Goal: Task Accomplishment & Management: Use online tool/utility

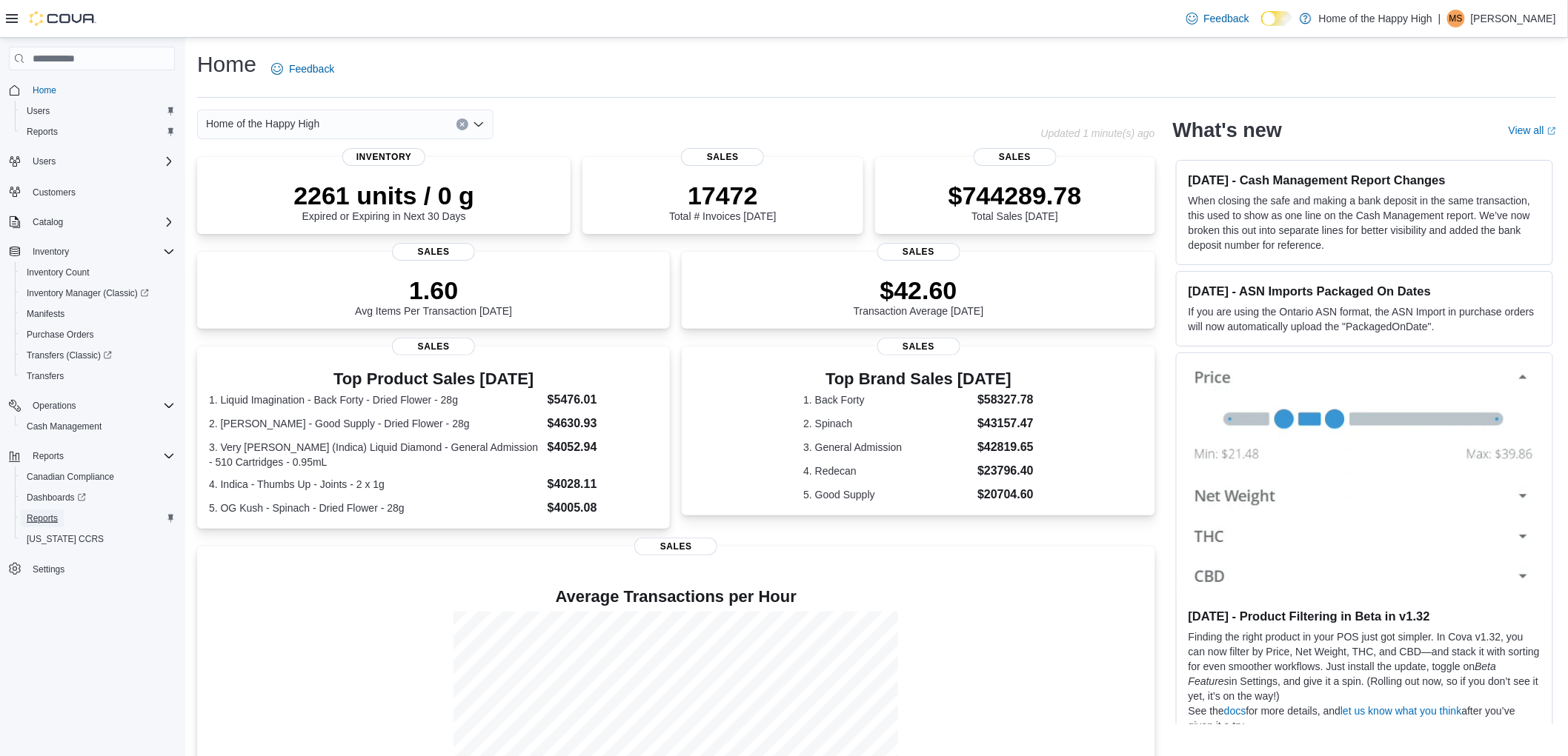
click at [57, 513] on span "Reports" at bounding box center [42, 518] width 32 height 12
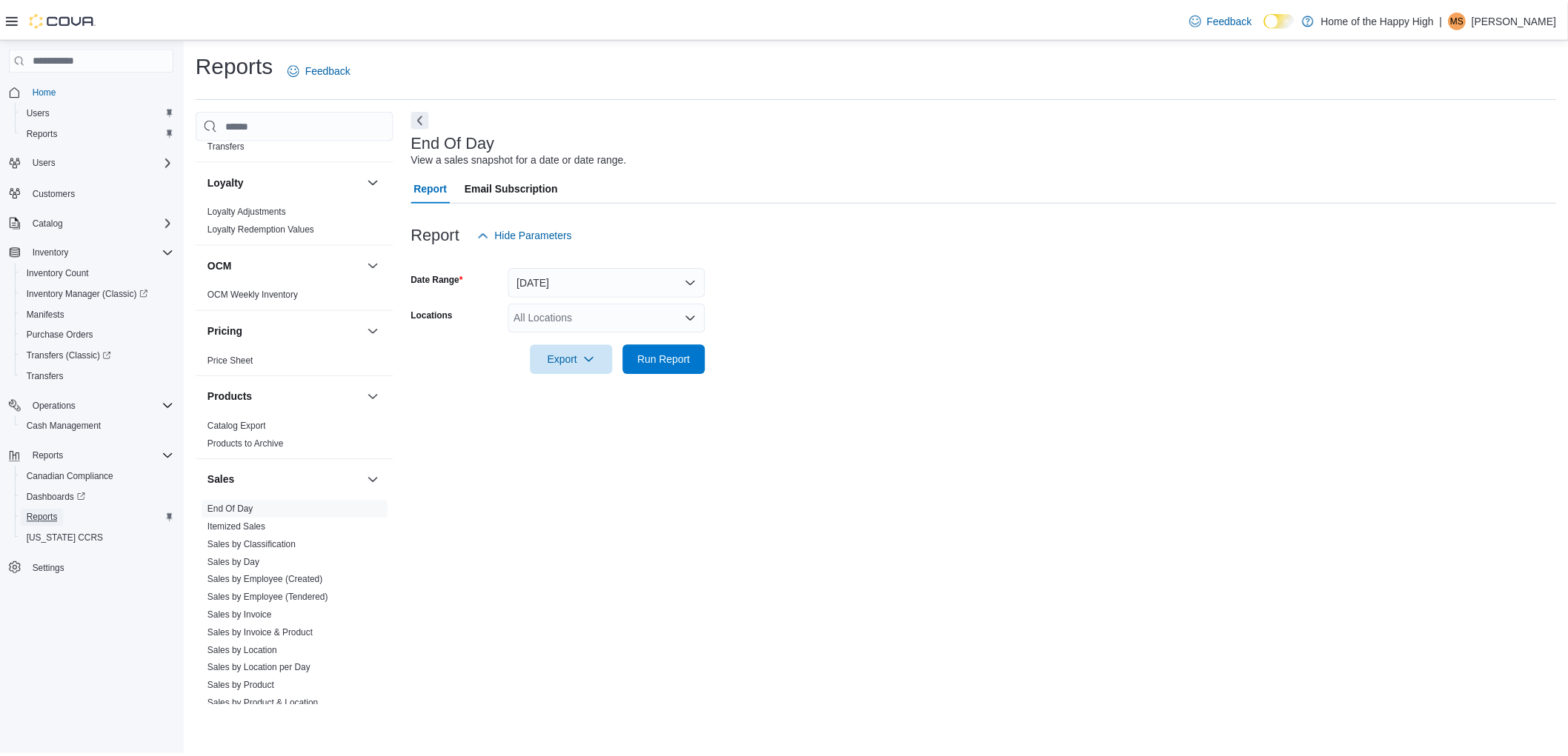
scroll to position [767, 0]
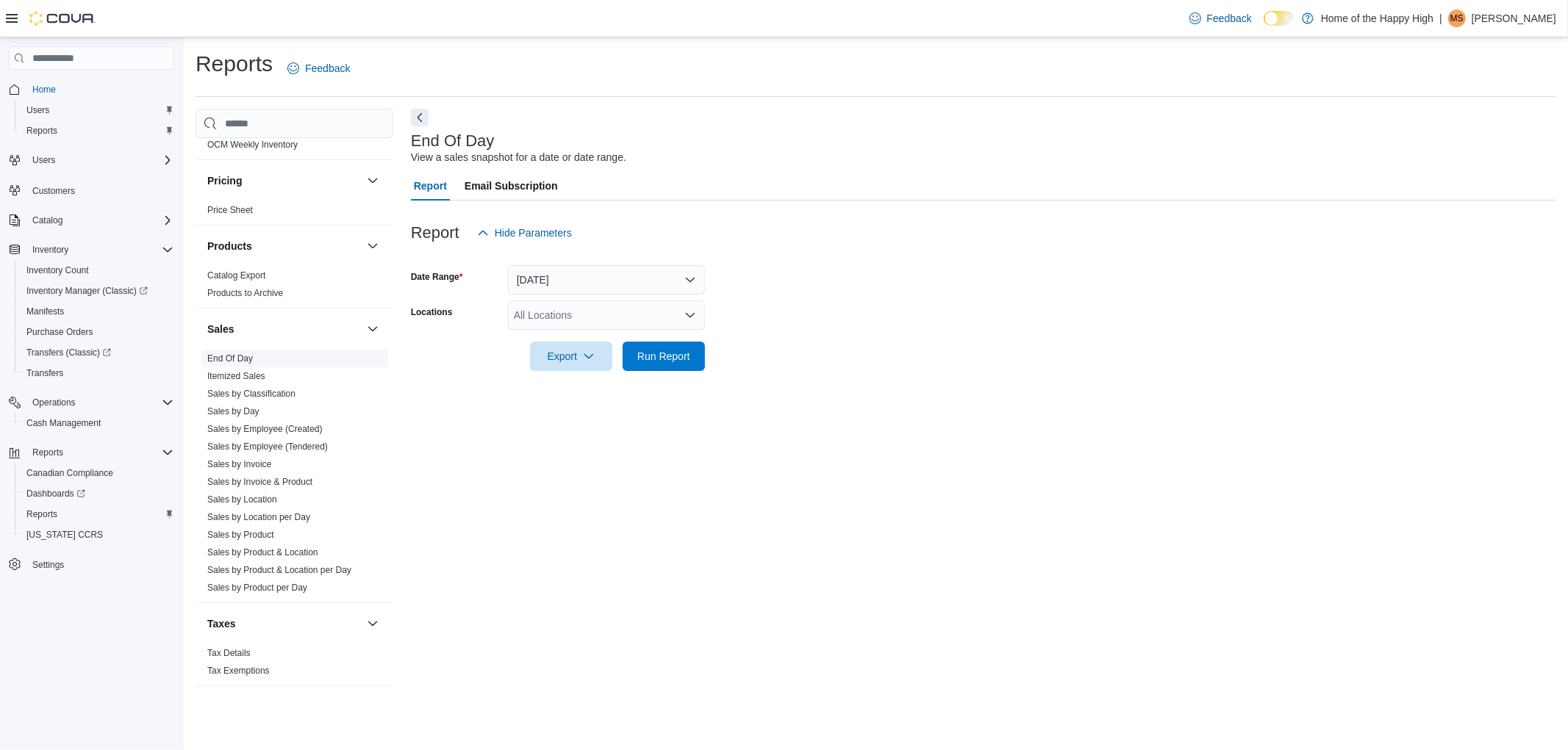
click at [238, 355] on link "End Of Day" at bounding box center [229, 359] width 46 height 11
click at [530, 310] on div "All Locations" at bounding box center [606, 315] width 197 height 29
type input "****"
click at [663, 362] on span "Ottawa - York Street - Fire & Flower" at bounding box center [650, 362] width 163 height 14
click at [906, 261] on div at bounding box center [983, 256] width 1145 height 18
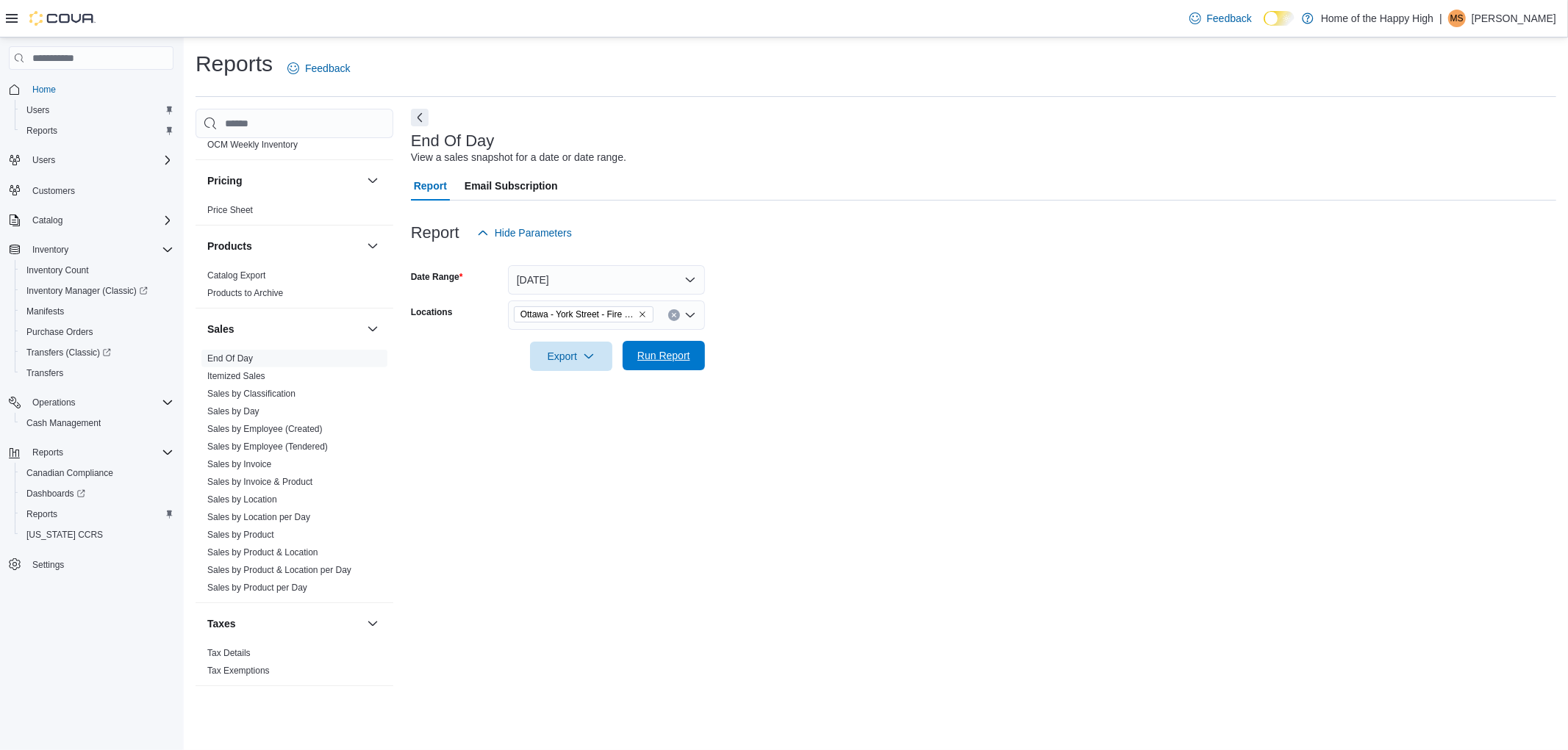
click at [683, 359] on span "Run Report" at bounding box center [663, 355] width 53 height 14
